Goal: Use online tool/utility: Use online tool/utility

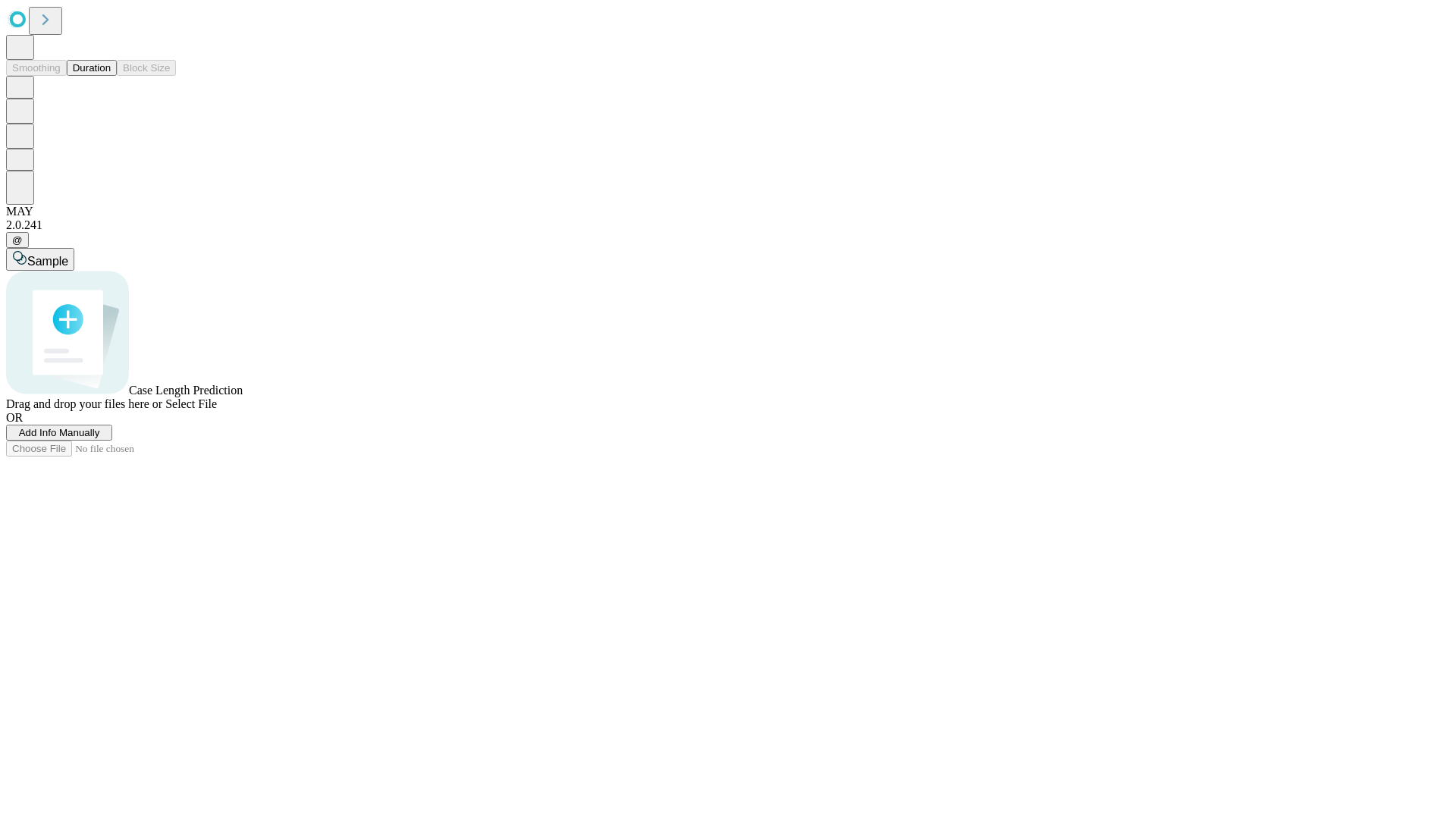
click at [111, 76] on button "Duration" at bounding box center [91, 67] width 50 height 15
click at [68, 255] on span "Sample" at bounding box center [47, 261] width 41 height 13
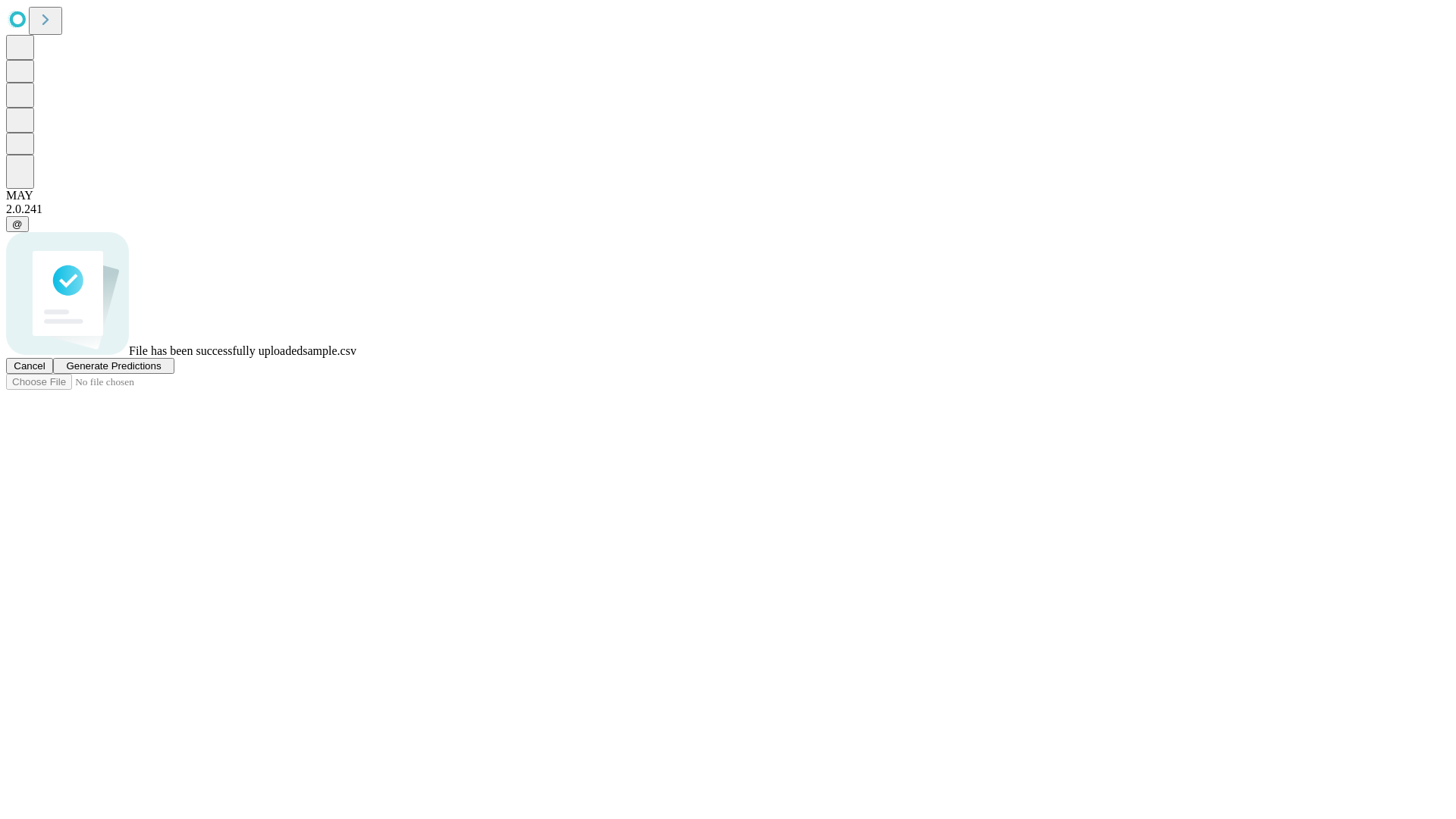
click at [160, 372] on span "Generate Predictions" at bounding box center [113, 365] width 95 height 11
